Goal: Find specific page/section

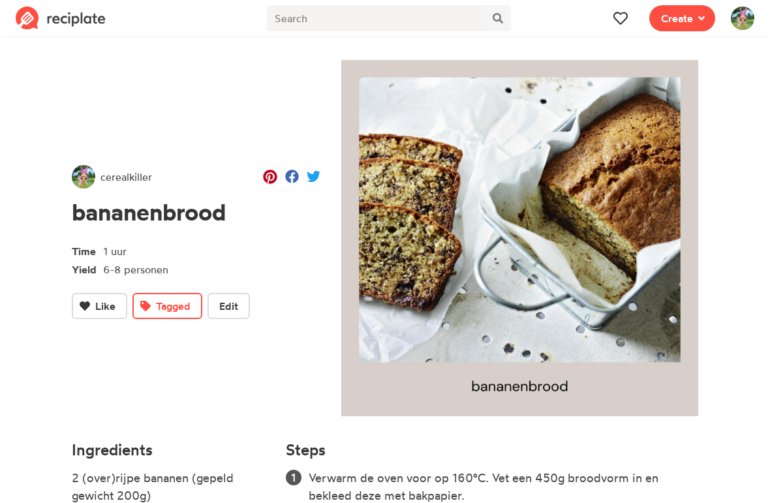
click at [534, 21] on icon at bounding box center [620, 18] width 14 height 14
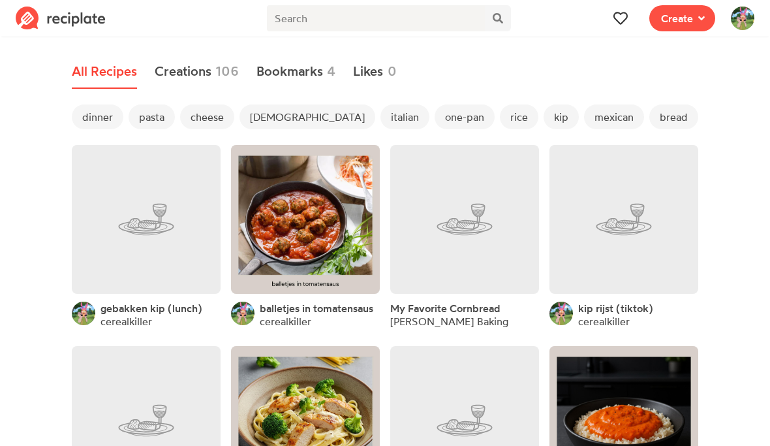
click at [269, 117] on span "[DEMOGRAPHIC_DATA]" at bounding box center [308, 116] width 136 height 25
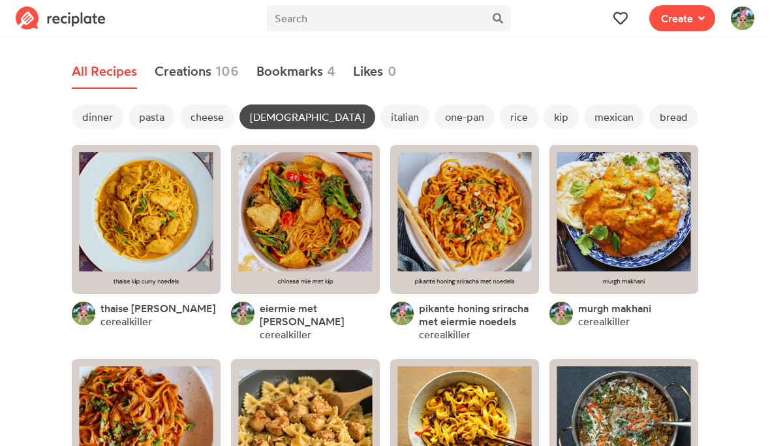
click at [108, 110] on span "dinner" at bounding box center [98, 116] width 52 height 25
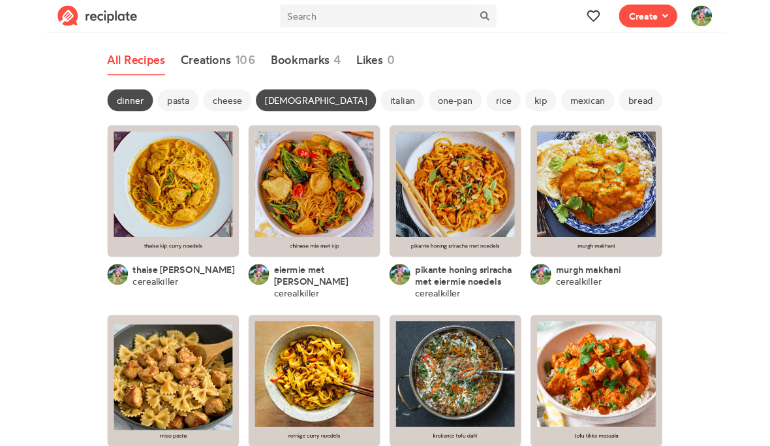
scroll to position [65, 0]
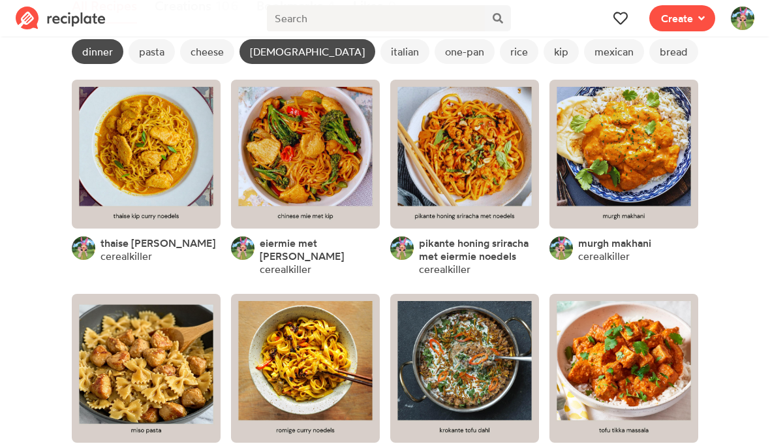
click at [466, 140] on link at bounding box center [464, 154] width 149 height 149
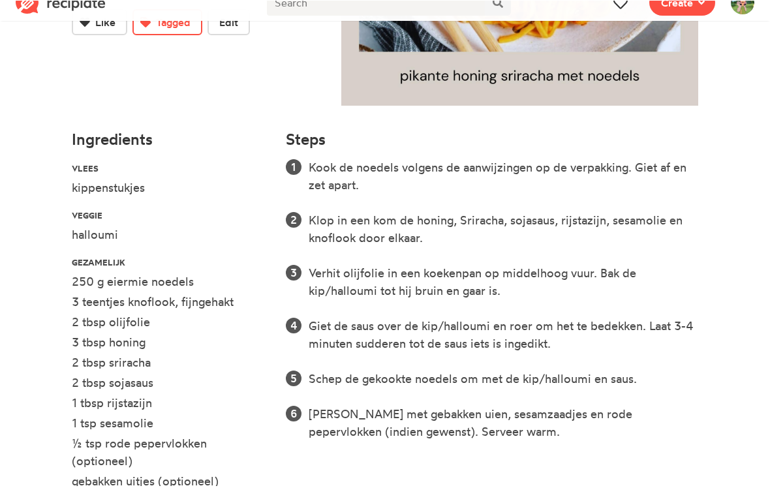
scroll to position [310, 0]
